Goal: Task Accomplishment & Management: Manage account settings

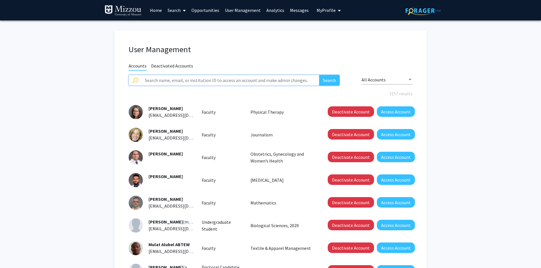
click at [189, 80] on input "text" at bounding box center [230, 80] width 178 height 11
click at [319, 75] on button "Search" at bounding box center [329, 80] width 20 height 11
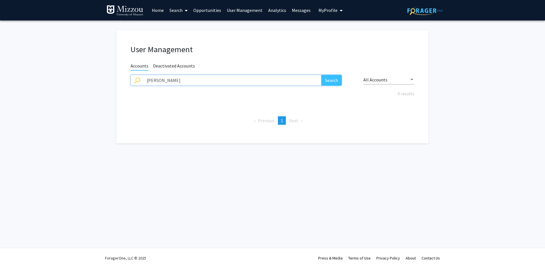
click at [280, 82] on input "[PERSON_NAME]" at bounding box center [232, 80] width 178 height 11
type input "[PERSON_NAME]"
click at [322, 75] on button "Search" at bounding box center [332, 80] width 20 height 11
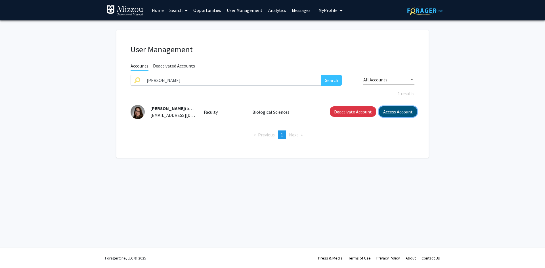
click at [389, 113] on button "Access Account" at bounding box center [398, 112] width 38 height 11
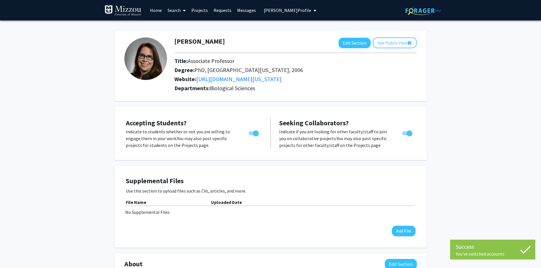
click at [200, 10] on link "Projects" at bounding box center [200, 10] width 22 height 20
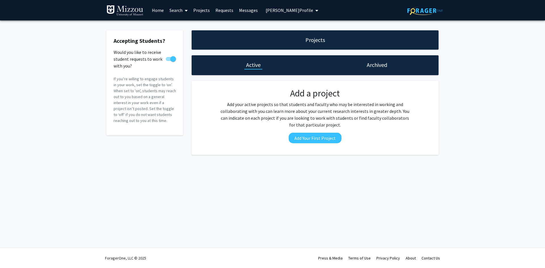
click at [372, 66] on h1 "Archived" at bounding box center [377, 65] width 20 height 8
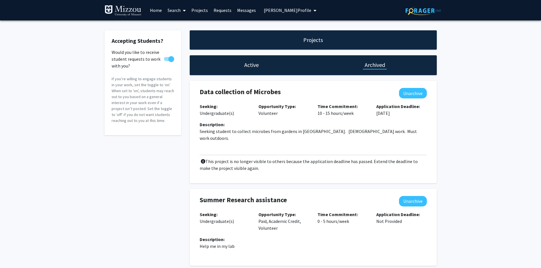
click at [279, 10] on span "[PERSON_NAME] Profile" at bounding box center [287, 10] width 47 height 6
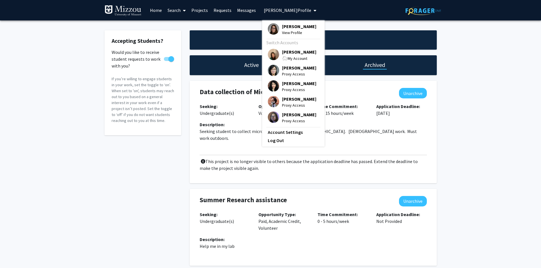
click at [283, 53] on span "[PERSON_NAME]" at bounding box center [299, 52] width 34 height 6
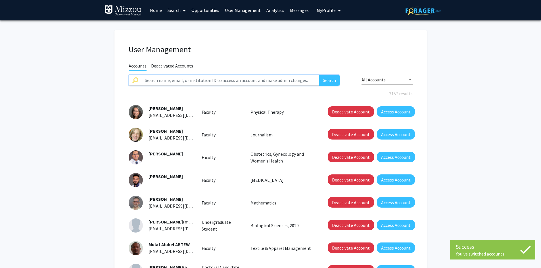
click at [260, 82] on input "text" at bounding box center [230, 80] width 178 height 11
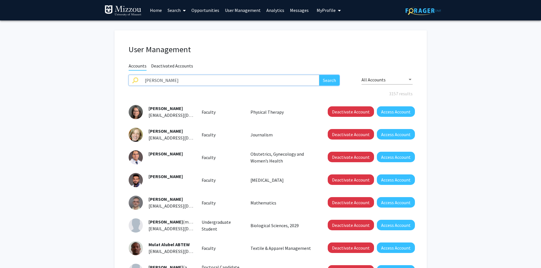
click at [319, 75] on button "Search" at bounding box center [329, 80] width 20 height 11
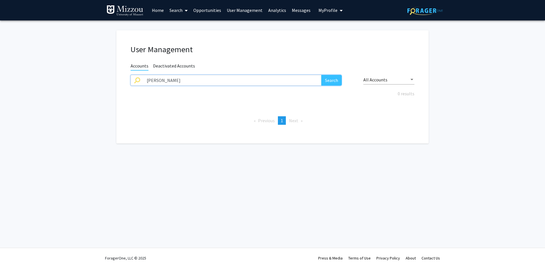
click at [281, 78] on input "[PERSON_NAME]" at bounding box center [232, 80] width 178 height 11
click at [333, 82] on button "Search" at bounding box center [332, 80] width 20 height 11
click at [308, 80] on input "[PERSON_NAME]" at bounding box center [232, 80] width 178 height 11
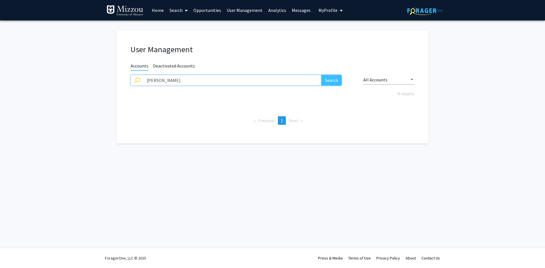
type input "[PERSON_NAME]"
click at [322, 75] on button "Search" at bounding box center [332, 80] width 20 height 11
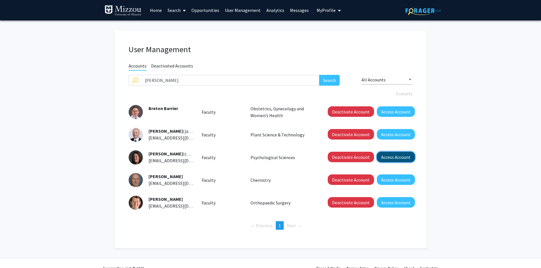
click at [382, 157] on button "Access Account" at bounding box center [396, 157] width 38 height 11
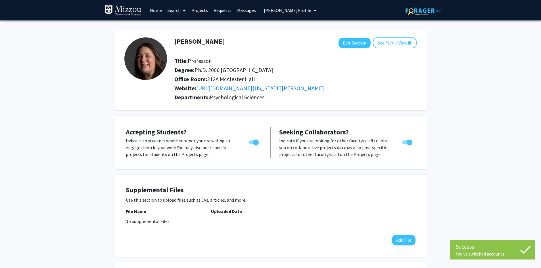
click at [205, 12] on link "Projects" at bounding box center [200, 10] width 22 height 20
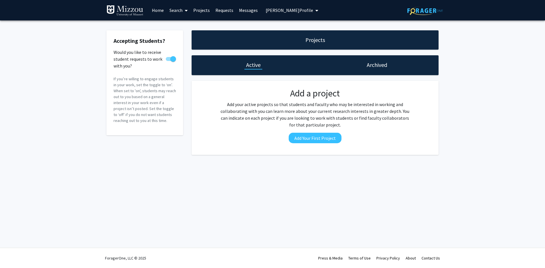
click at [372, 65] on h1 "Archived" at bounding box center [377, 65] width 20 height 8
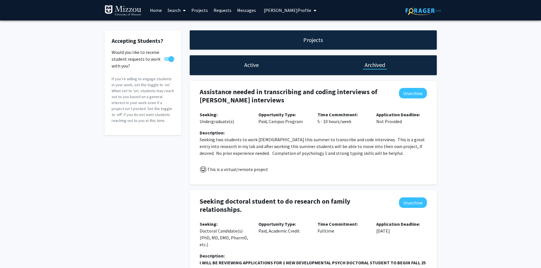
click at [311, 10] on span "[PERSON_NAME] Profile" at bounding box center [287, 10] width 47 height 6
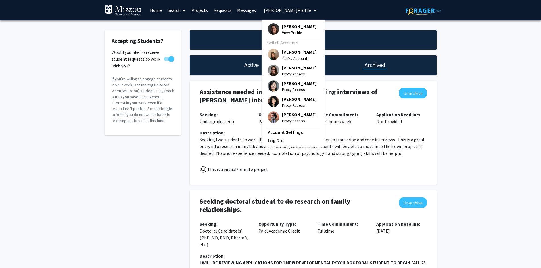
click at [291, 55] on span "[PERSON_NAME]" at bounding box center [299, 52] width 34 height 6
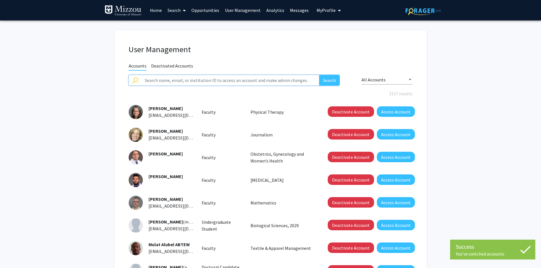
click at [286, 80] on input "text" at bounding box center [230, 80] width 178 height 11
type input "antje"
click at [319, 75] on button "Search" at bounding box center [329, 80] width 20 height 11
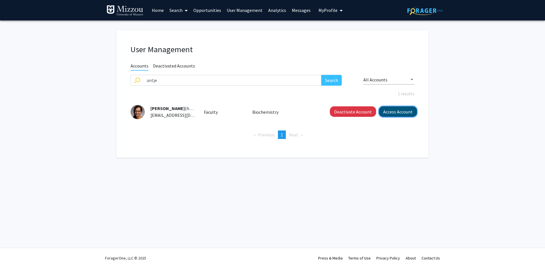
click at [390, 112] on button "Access Account" at bounding box center [398, 112] width 38 height 11
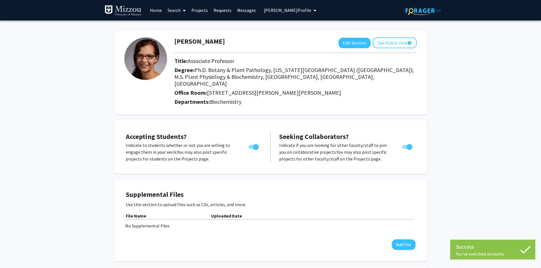
click at [201, 10] on link "Projects" at bounding box center [200, 10] width 22 height 20
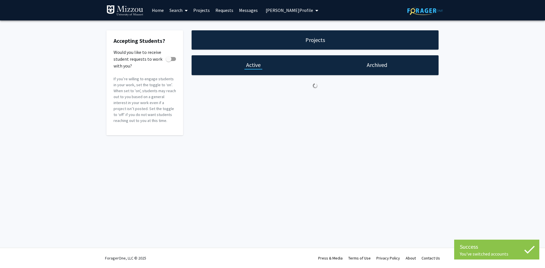
checkbox input "true"
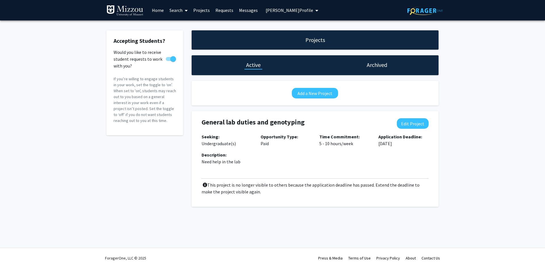
click at [468, 66] on div "Accepting Students? Would you like to receive student requests to work with you…" at bounding box center [272, 119] width 545 height 199
click at [160, 12] on link "Home" at bounding box center [158, 10] width 18 height 20
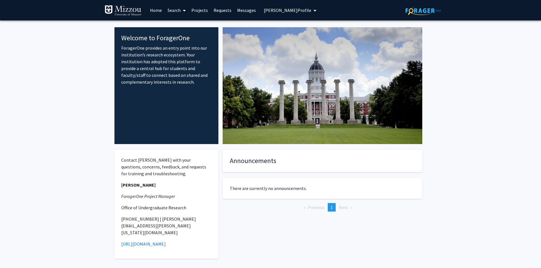
click at [75, 66] on fg-internal-home-page "Welcome to ForagerOne ForagerOne provides an entry point into our institution’s…" at bounding box center [270, 149] width 541 height 259
